Goal: Information Seeking & Learning: Check status

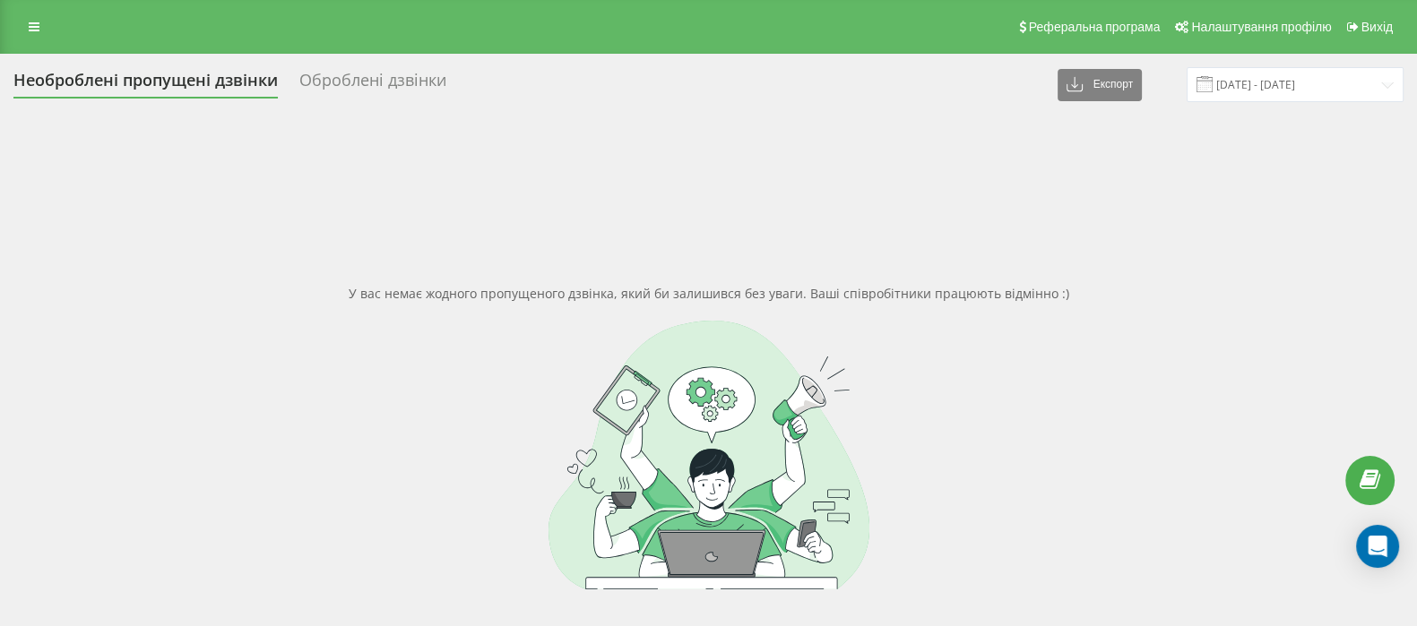
click at [50, 34] on div "Реферальна програма Налаштування профілю Вихід" at bounding box center [708, 27] width 1417 height 54
click at [28, 34] on link at bounding box center [34, 26] width 32 height 25
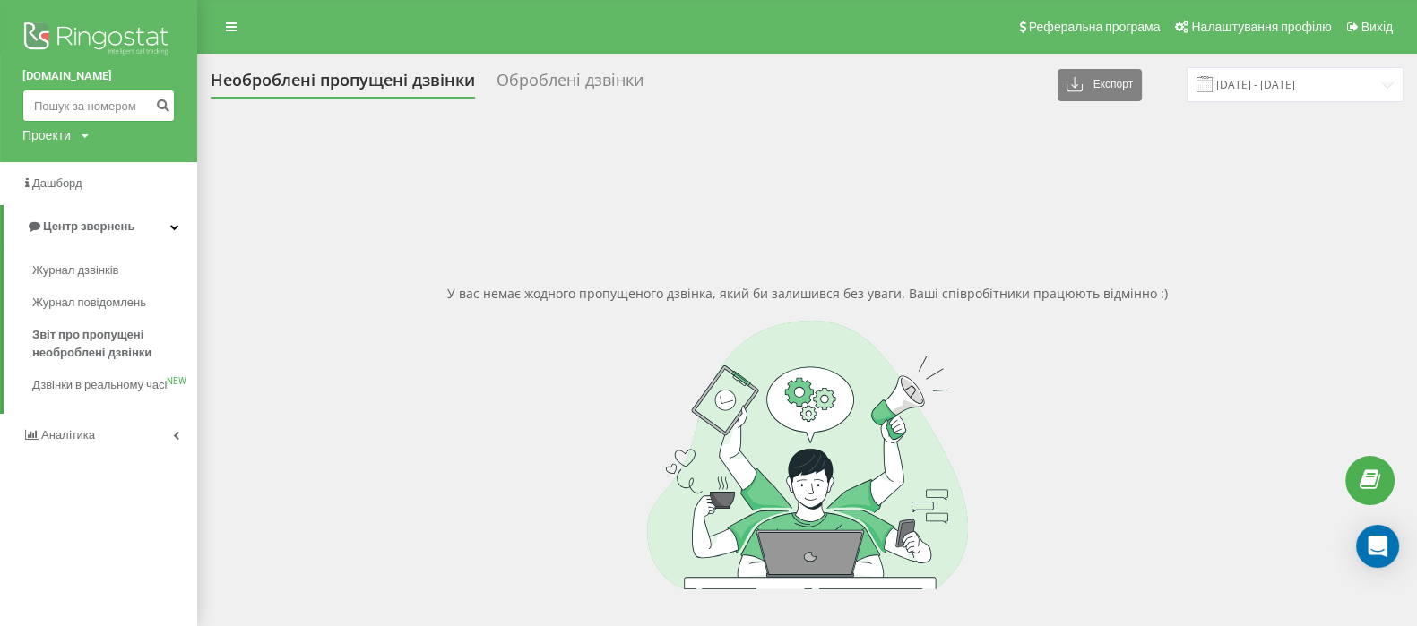
paste input "380966895067"
click at [50, 101] on input at bounding box center [98, 106] width 152 height 32
type input "380966895067"
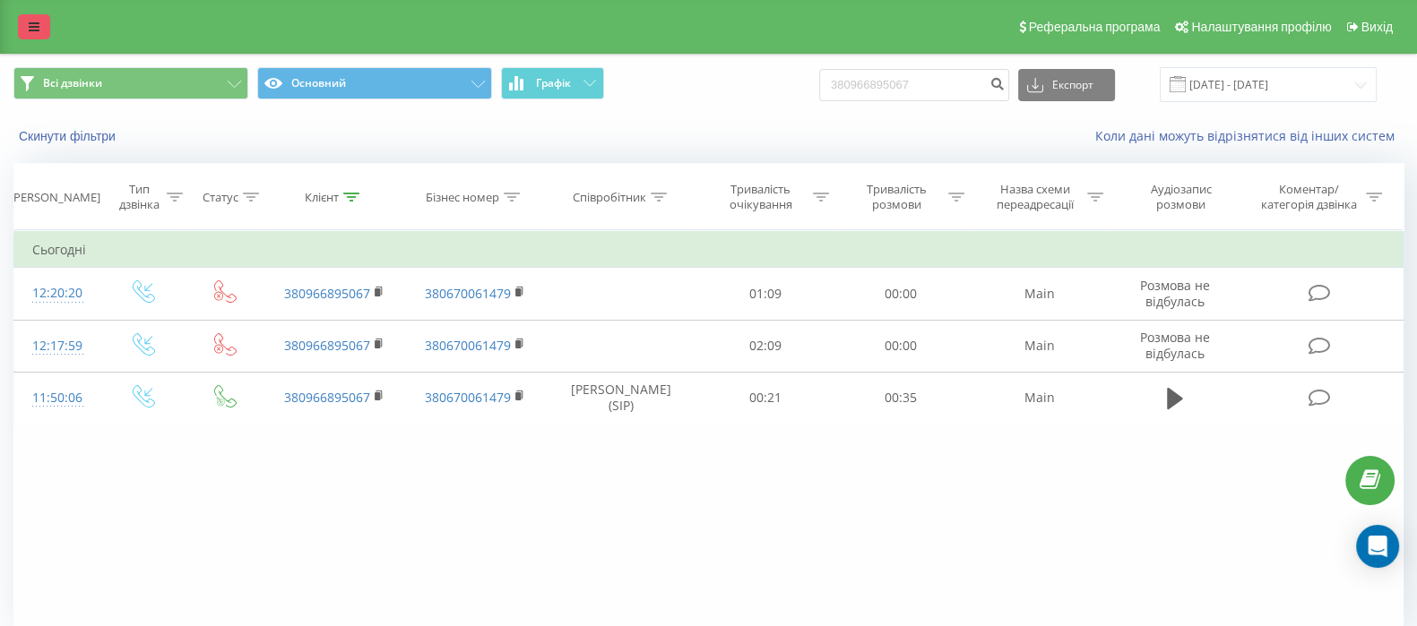
click at [30, 33] on link at bounding box center [34, 26] width 32 height 25
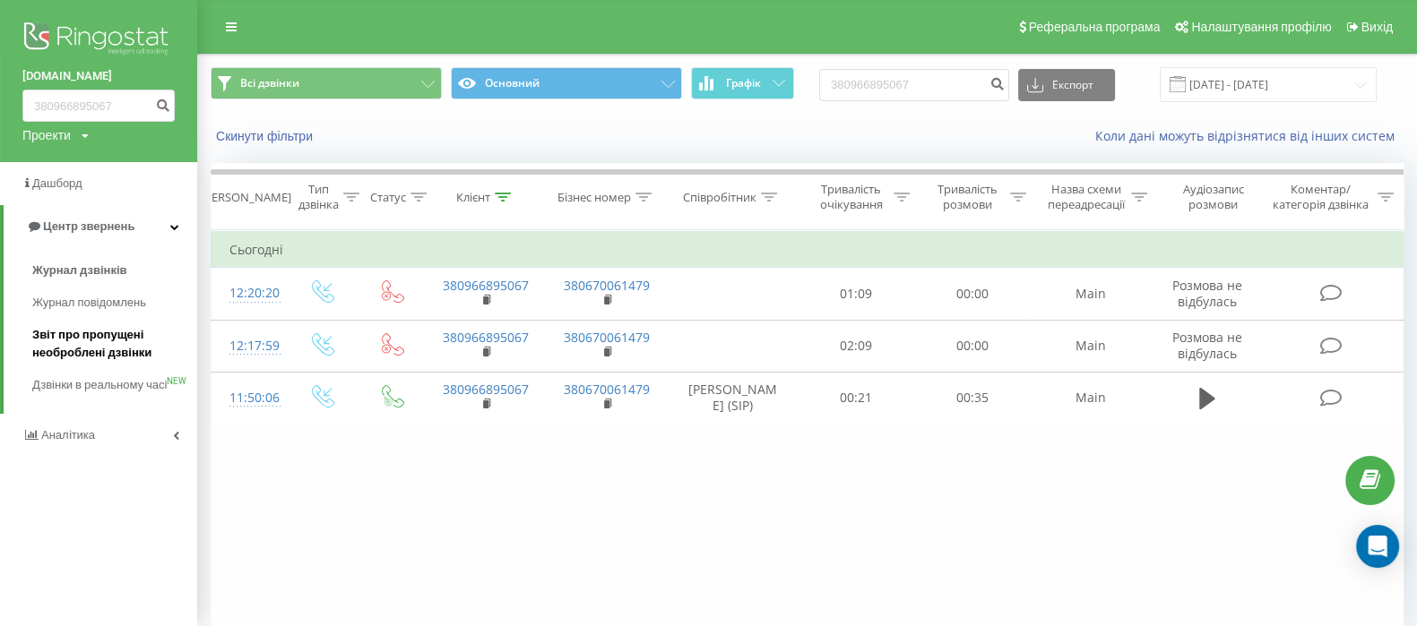
click at [49, 340] on span "Звіт про пропущені необроблені дзвінки" at bounding box center [110, 344] width 156 height 36
